Goal: Check status: Check status

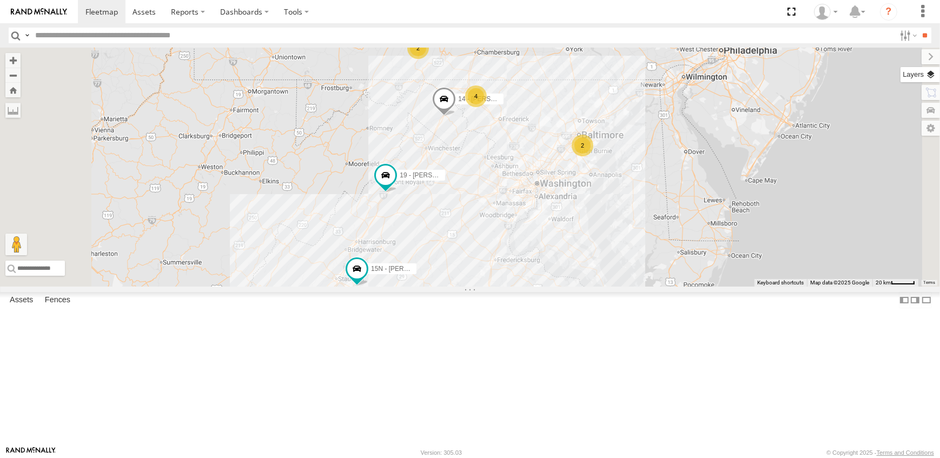
click at [930, 75] on label at bounding box center [920, 74] width 39 height 15
click at [0, 0] on span "Overlays" at bounding box center [0, 0] width 0 height 0
drag, startPoint x: 820, startPoint y: 107, endPoint x: 816, endPoint y: 100, distance: 7.5
click at [0, 0] on span "Traffic" at bounding box center [0, 0] width 0 height 0
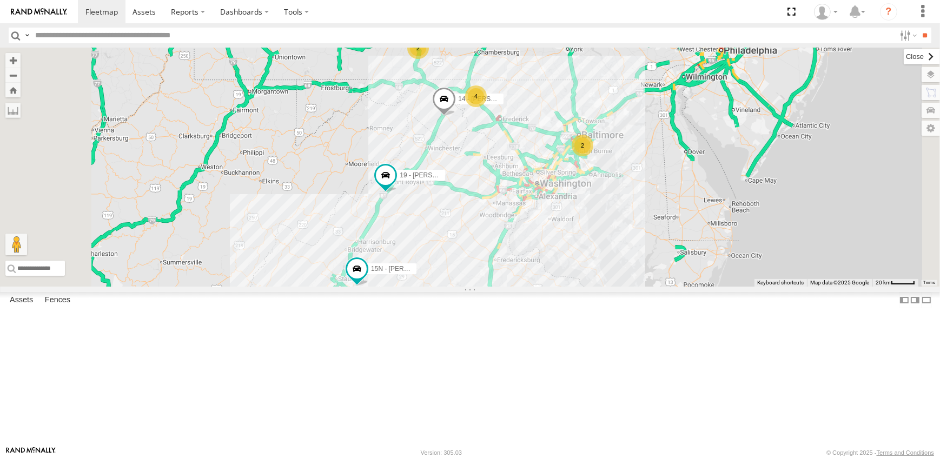
click at [904, 54] on label at bounding box center [922, 56] width 36 height 15
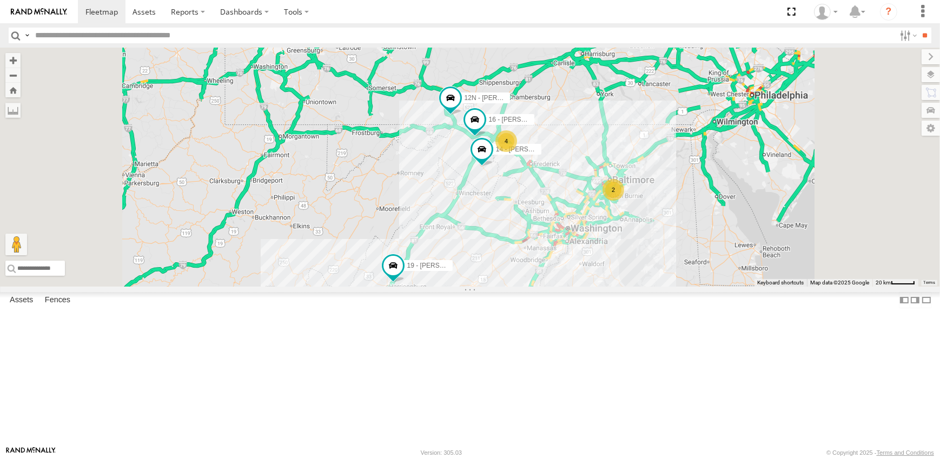
click at [0, 0] on link at bounding box center [0, 0] width 0 height 0
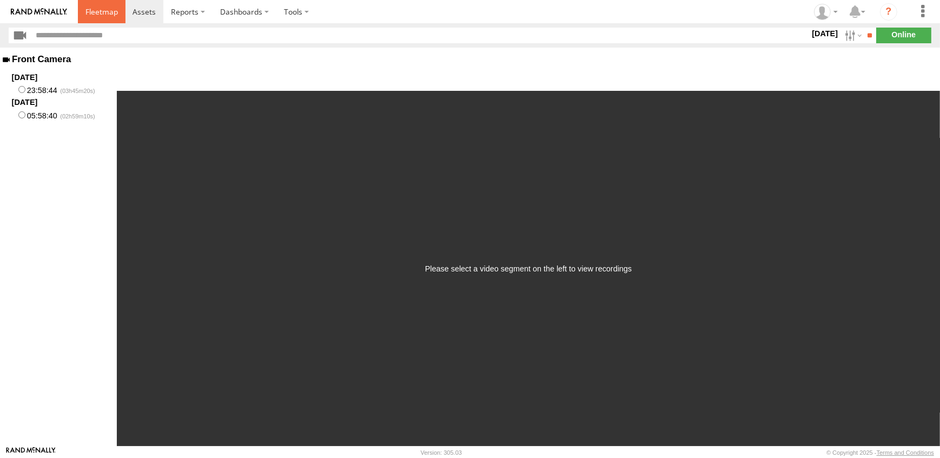
click at [105, 11] on span at bounding box center [101, 11] width 32 height 10
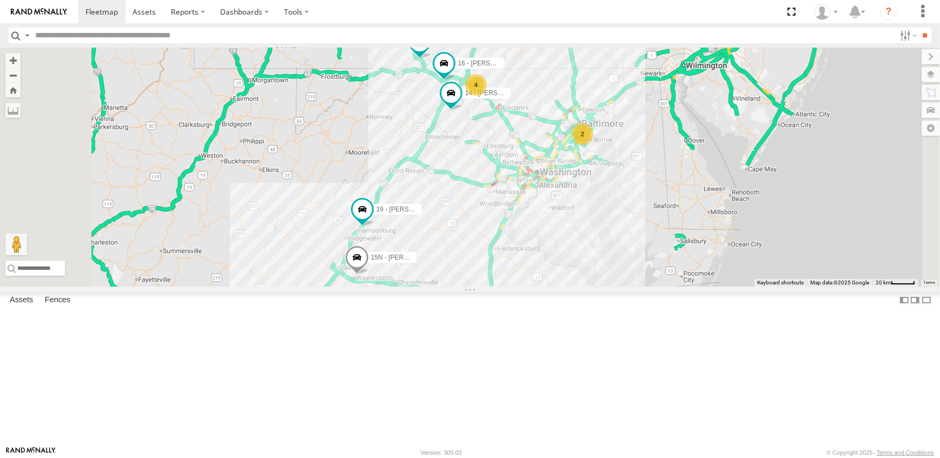
click at [0, 0] on span at bounding box center [0, 0] width 0 height 0
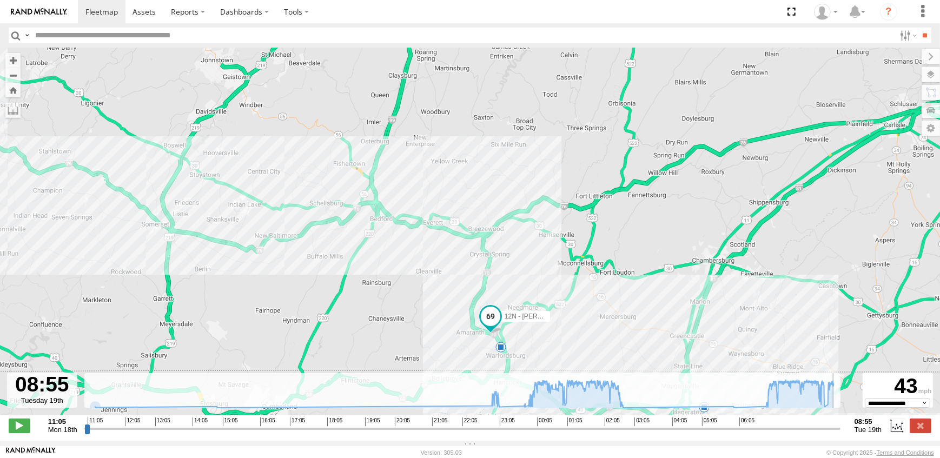
drag, startPoint x: 87, startPoint y: 433, endPoint x: 849, endPoint y: 454, distance: 762.5
type input "**********"
click at [841, 434] on input "range" at bounding box center [462, 429] width 756 height 10
click at [106, 11] on span at bounding box center [101, 11] width 32 height 10
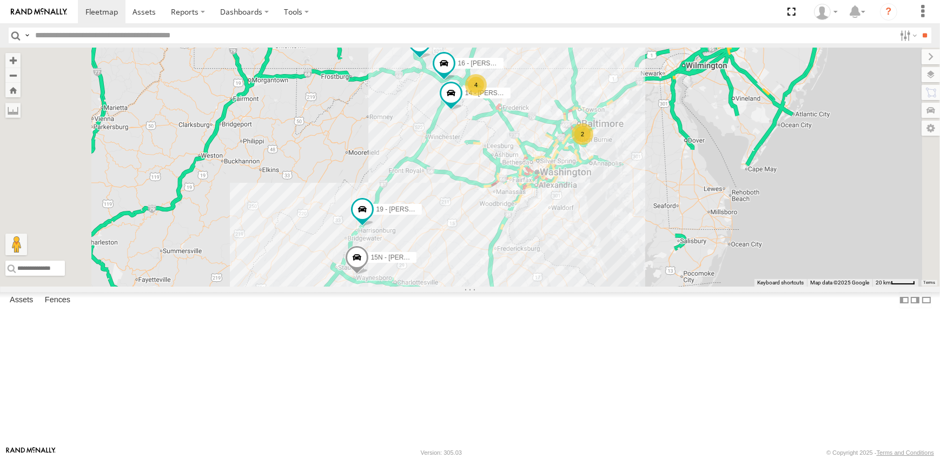
click at [0, 0] on span at bounding box center [0, 0] width 0 height 0
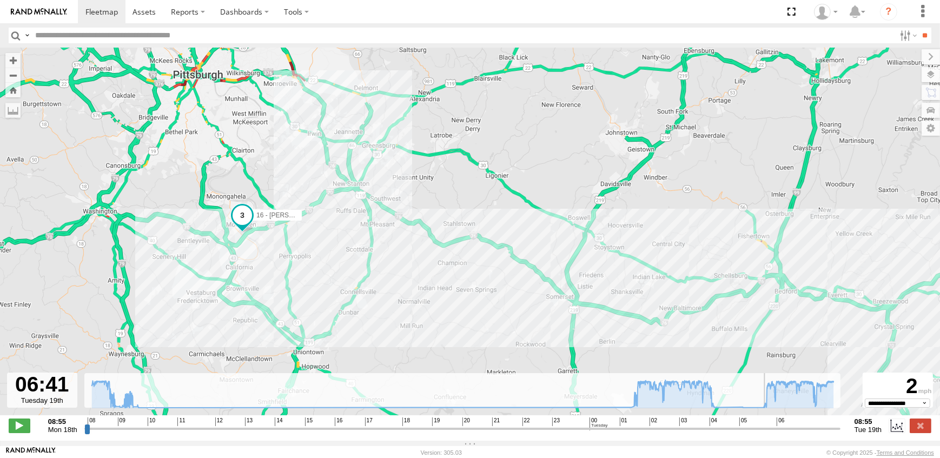
drag, startPoint x: 87, startPoint y: 434, endPoint x: 768, endPoint y: 453, distance: 681.3
type input "**********"
click at [768, 434] on input "range" at bounding box center [462, 429] width 756 height 10
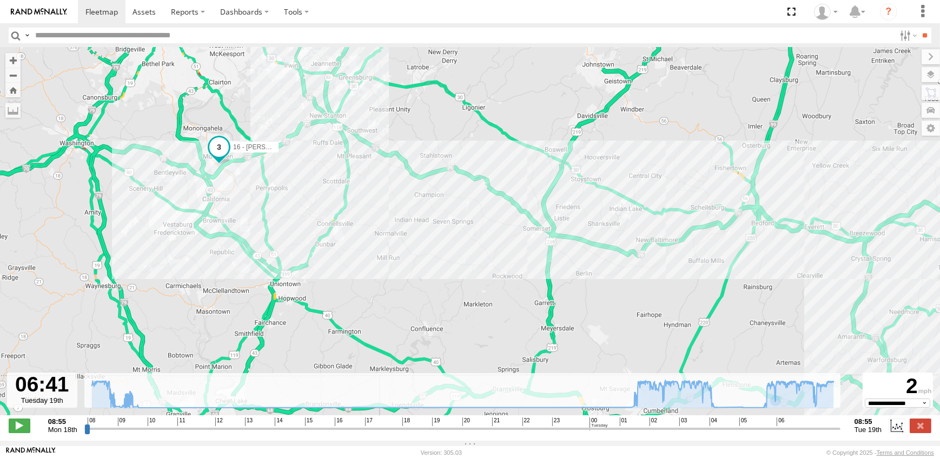
drag, startPoint x: 795, startPoint y: 346, endPoint x: 772, endPoint y: 275, distance: 74.4
click at [772, 275] on div "16 - DEAN 09:41 Mon 10:15 Mon 10:26 Mon" at bounding box center [470, 237] width 940 height 379
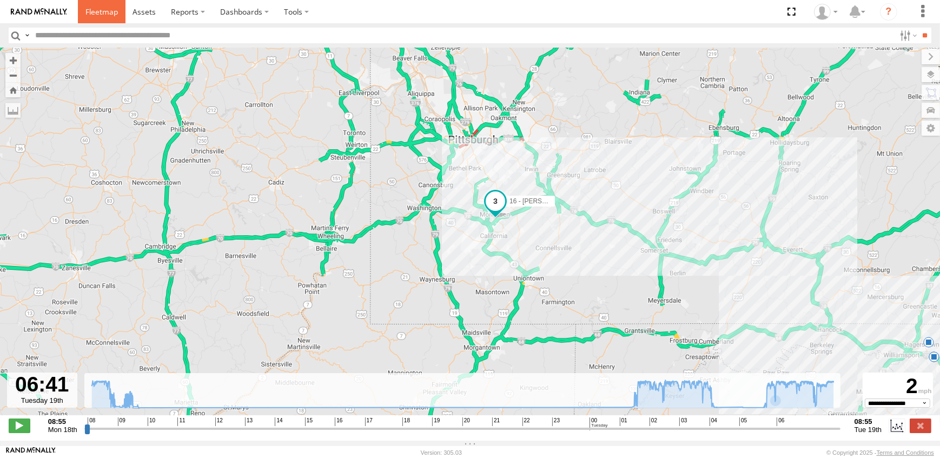
click at [96, 8] on span at bounding box center [101, 11] width 32 height 10
